Goal: Find specific page/section: Find specific page/section

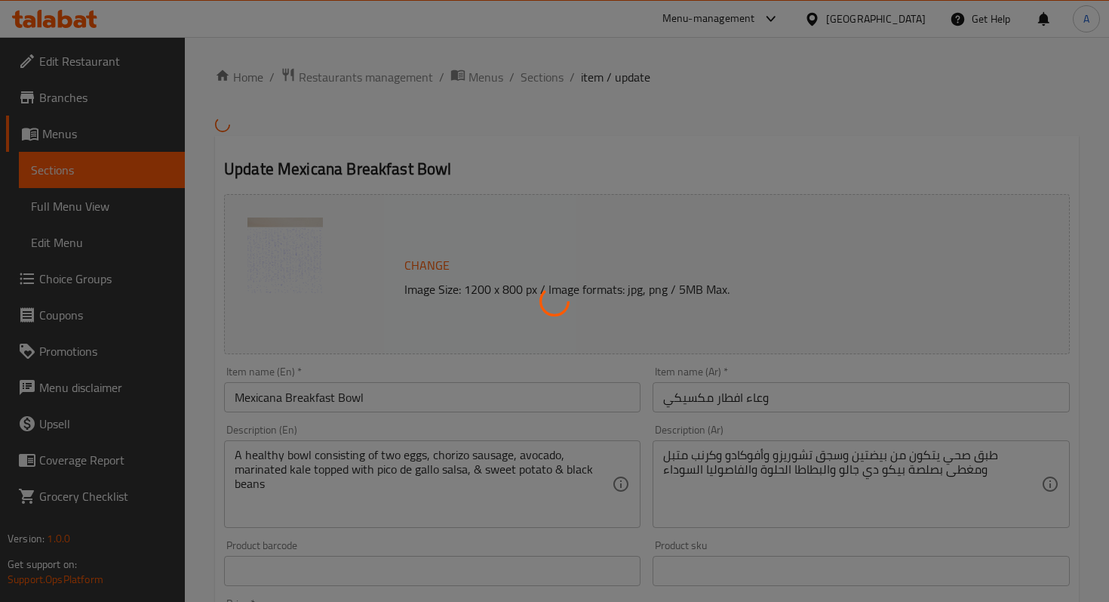
type input "الإضافات"
type input "0"
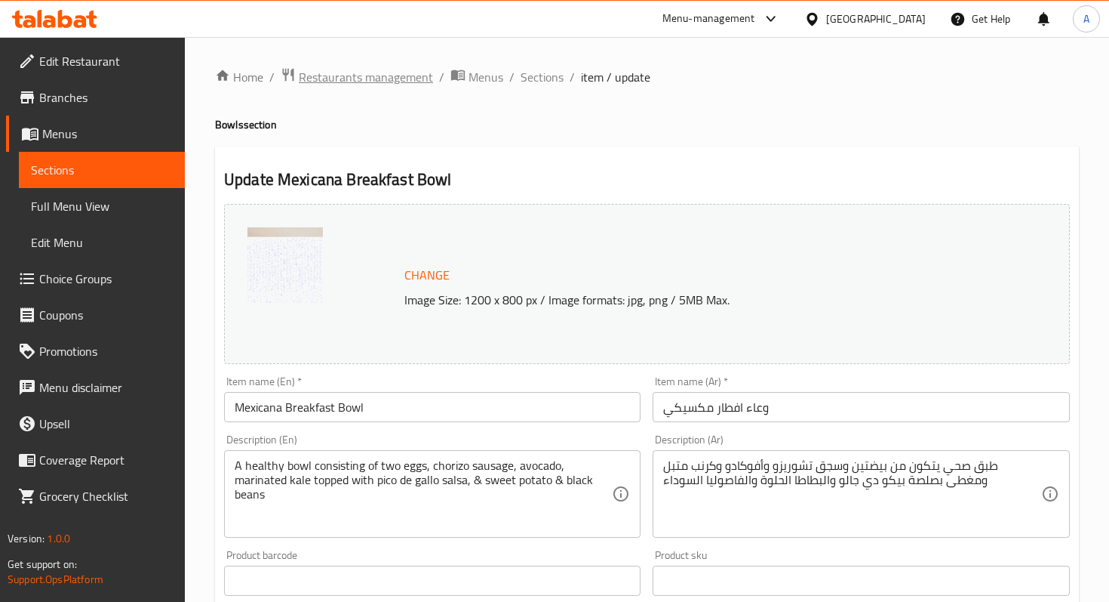
click at [335, 82] on span "Restaurants management" at bounding box center [366, 77] width 134 height 18
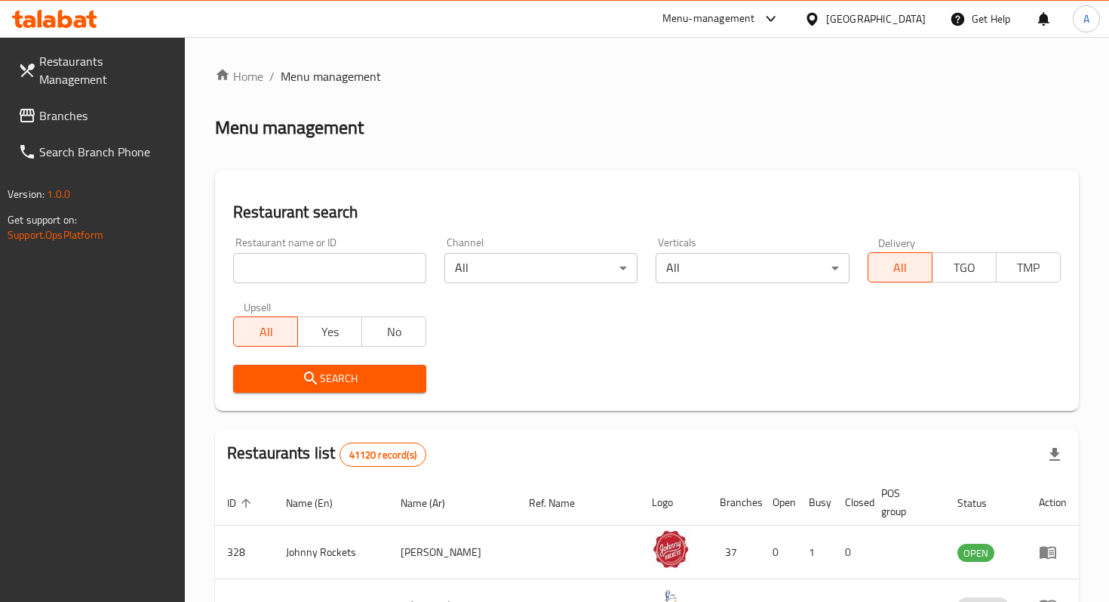
click at [356, 269] on input "search" at bounding box center [329, 268] width 193 height 30
paste input "645469"
type input "645469"
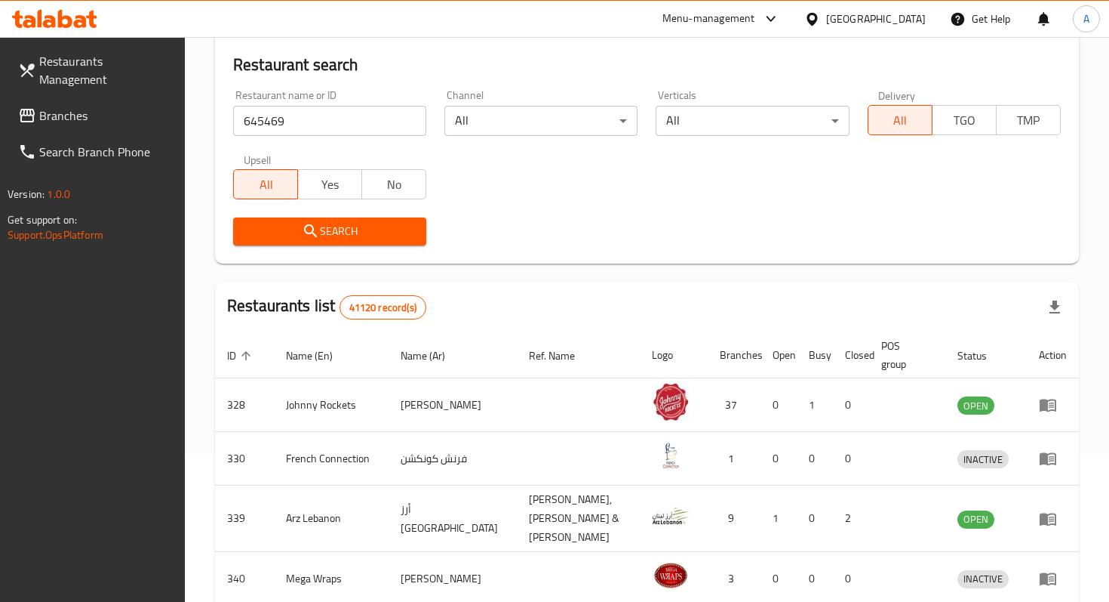
scroll to position [144, 0]
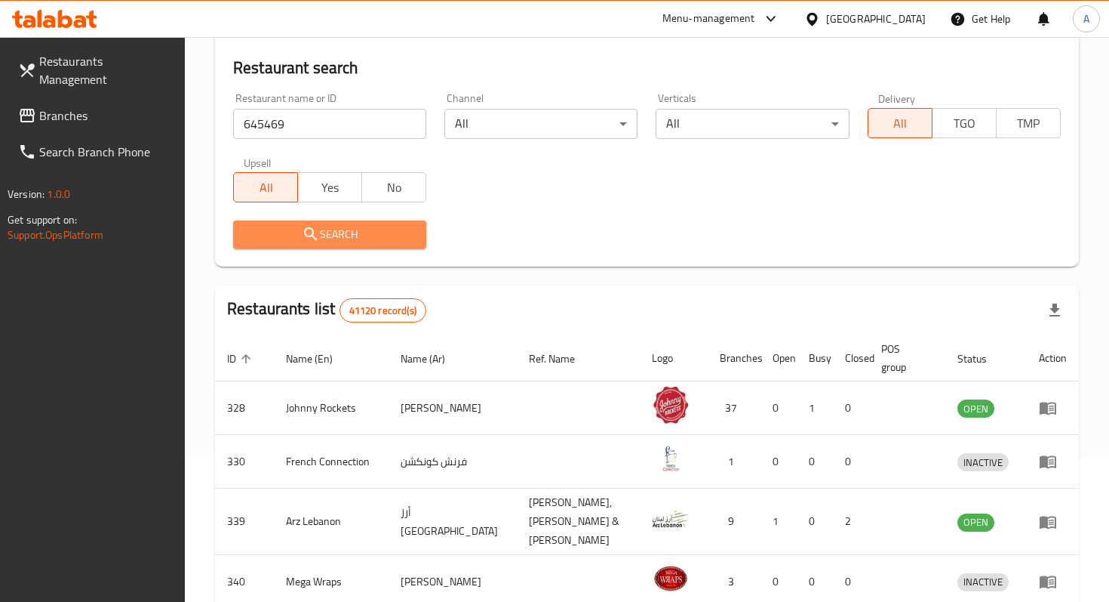
click at [352, 232] on span "Search" at bounding box center [329, 234] width 169 height 19
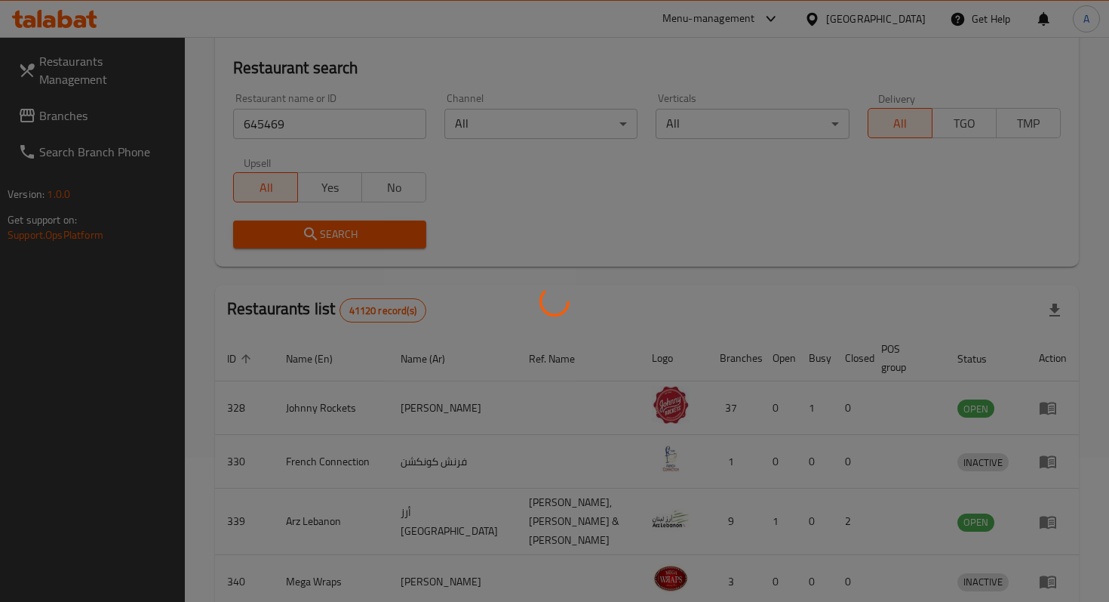
scroll to position [60, 0]
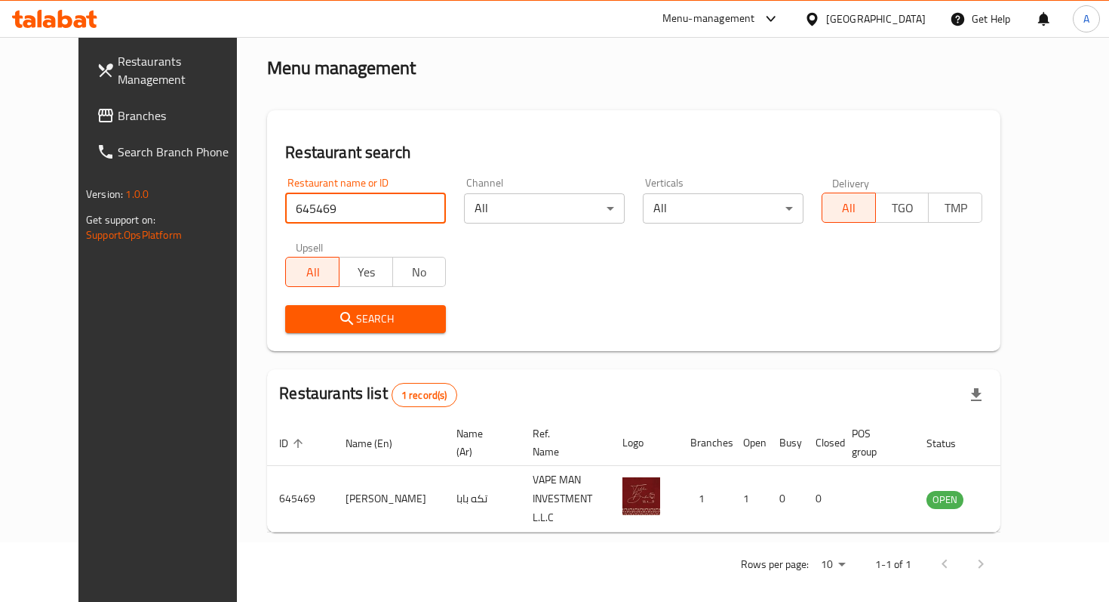
click at [361, 207] on input "645469" at bounding box center [365, 208] width 161 height 30
click at [409, 211] on input "645469" at bounding box center [365, 208] width 161 height 30
type input "cofina"
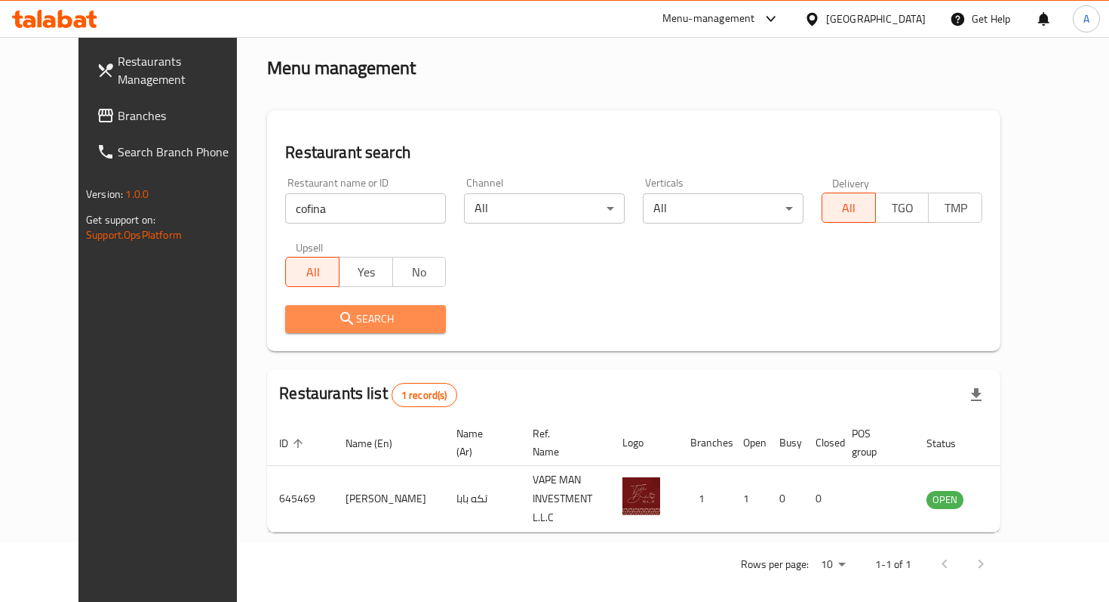
click at [359, 309] on span "Search" at bounding box center [365, 318] width 137 height 19
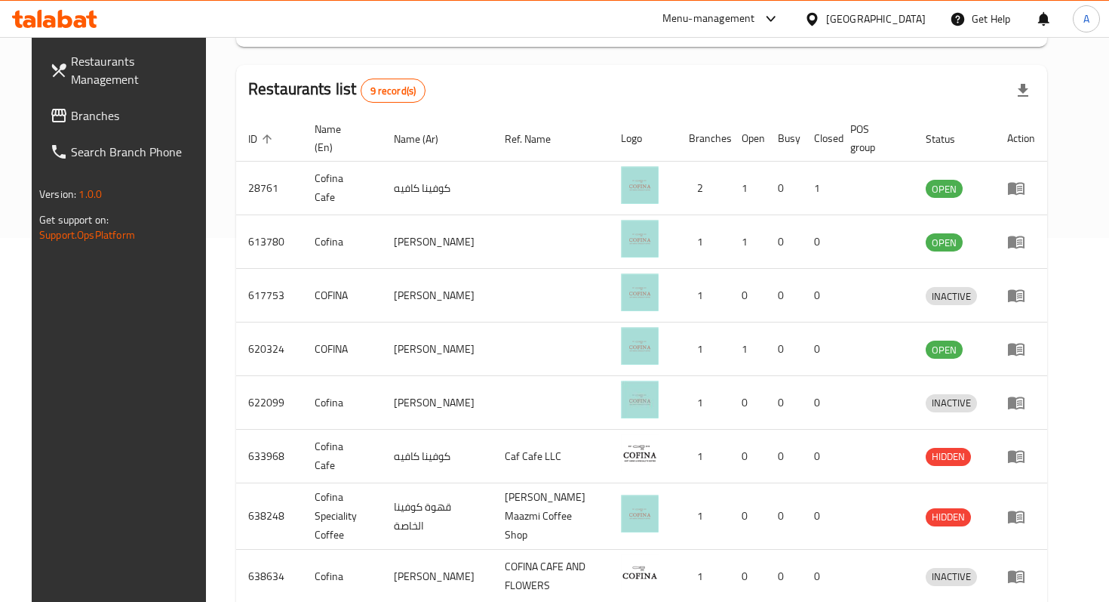
scroll to position [0, 0]
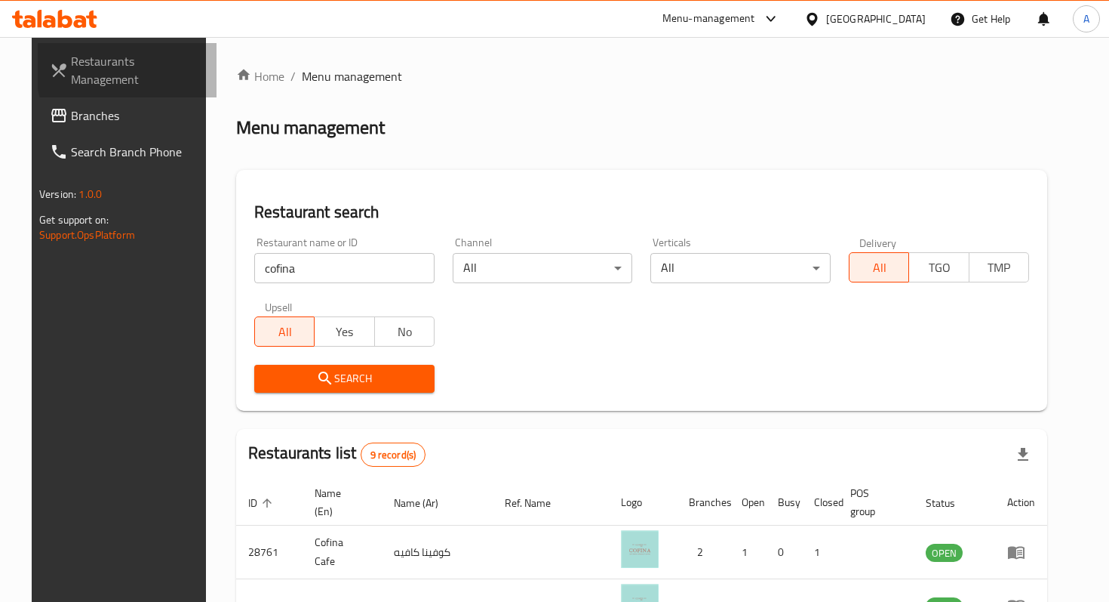
click at [147, 63] on span "Restaurants Management" at bounding box center [138, 70] width 134 height 36
